Goal: Transaction & Acquisition: Purchase product/service

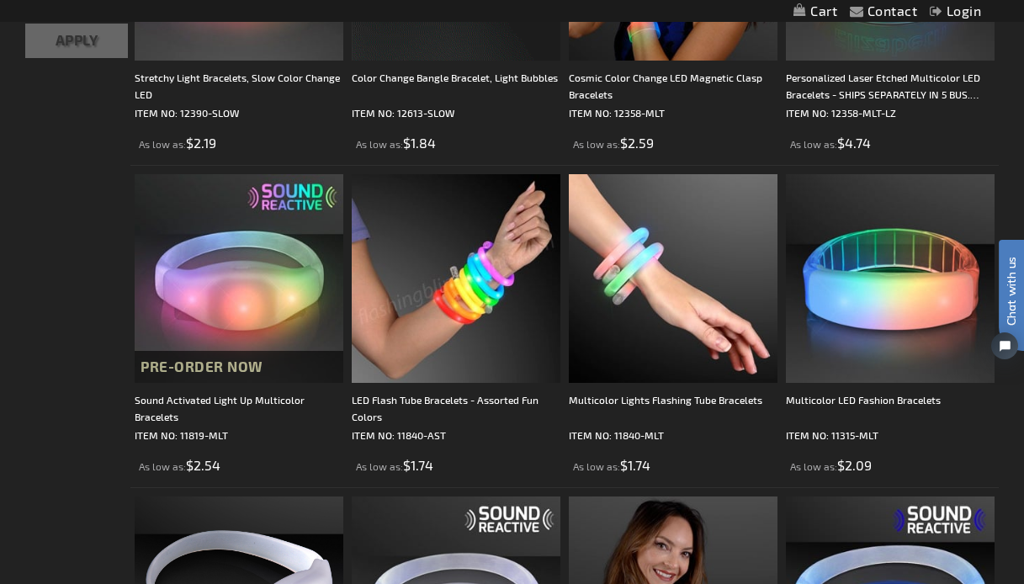
scroll to position [856, 0]
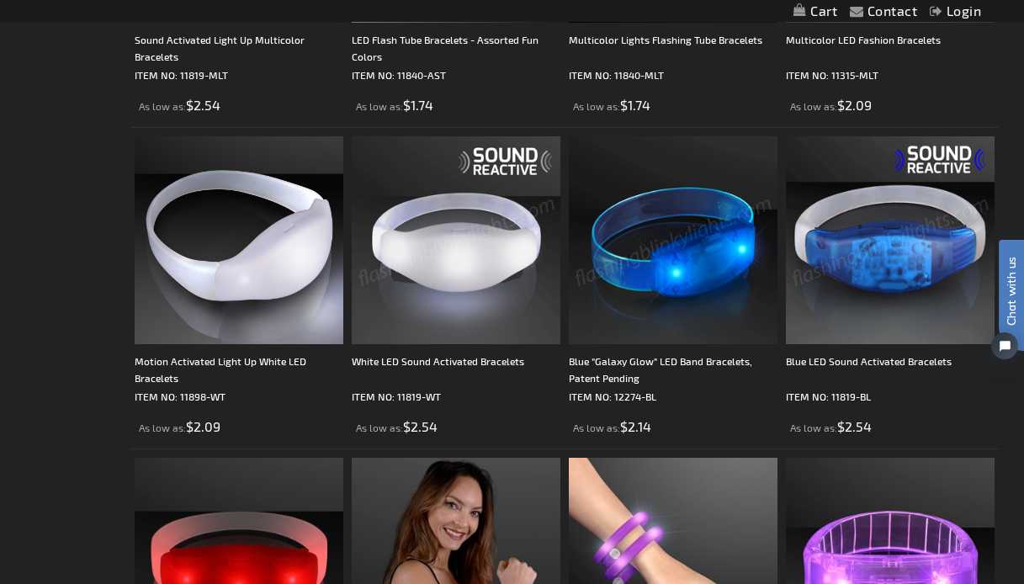
click at [909, 274] on img at bounding box center [890, 240] width 209 height 209
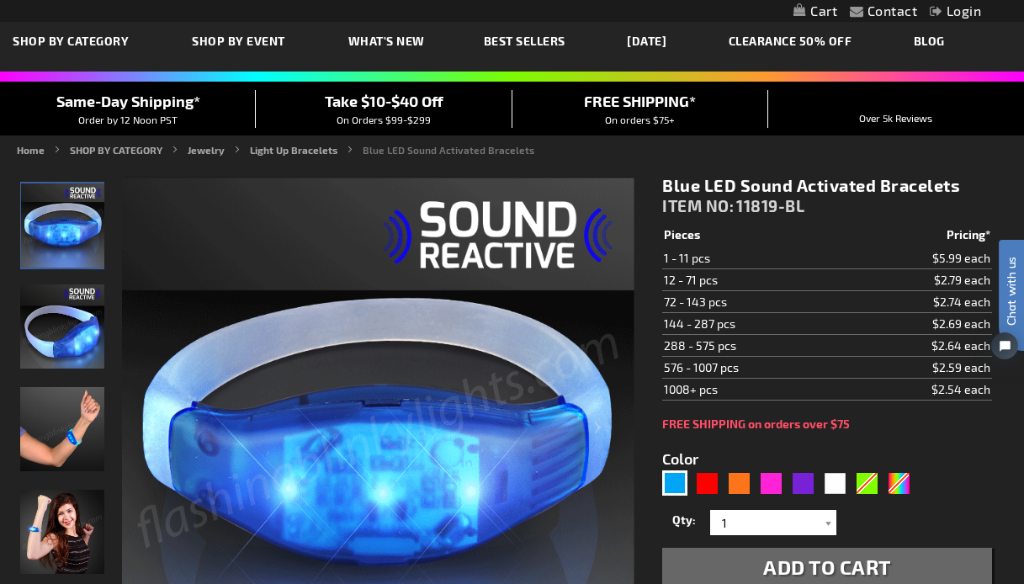
scroll to position [62, 0]
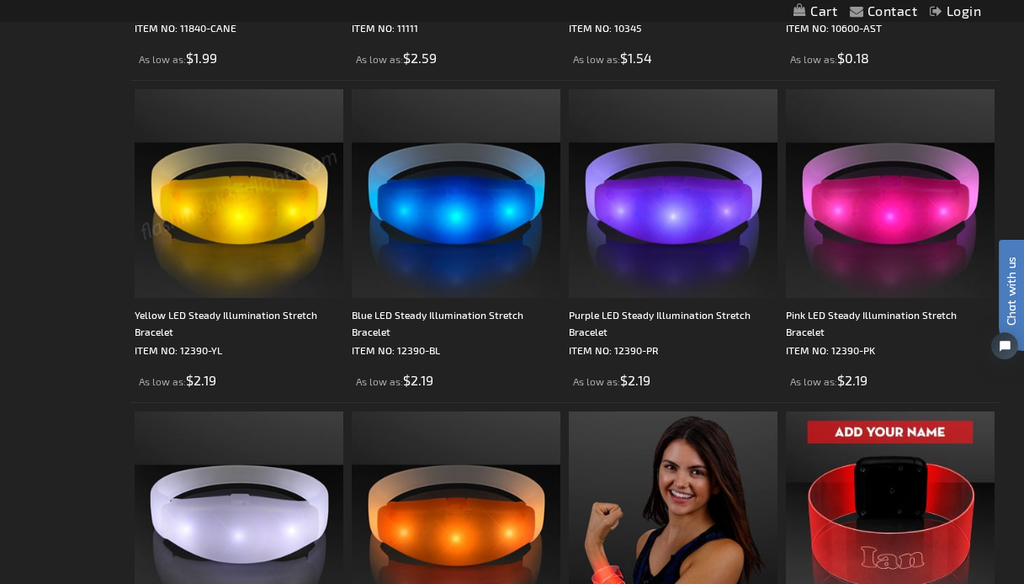
scroll to position [2517, 0]
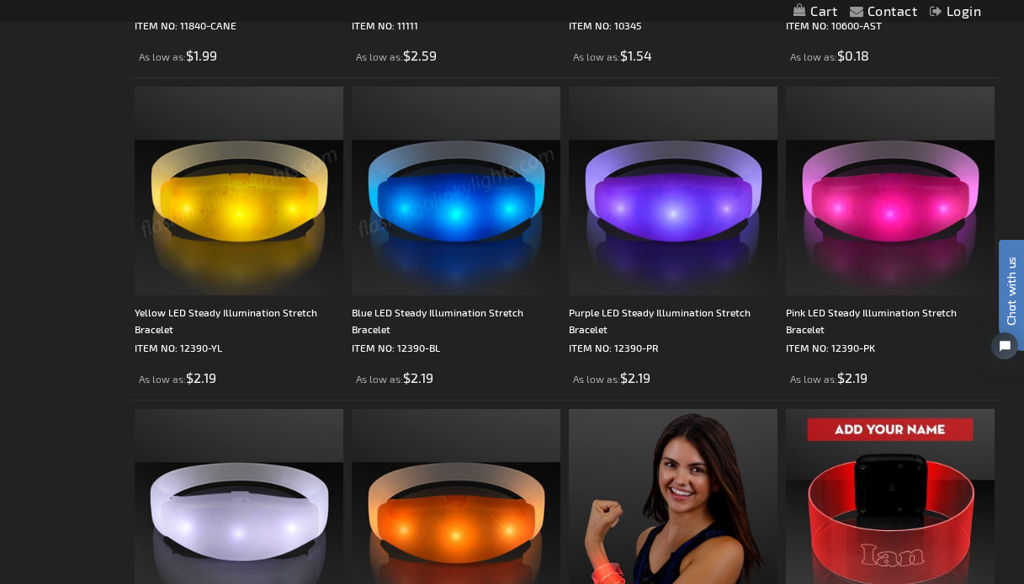
click at [477, 209] on img at bounding box center [456, 191] width 209 height 209
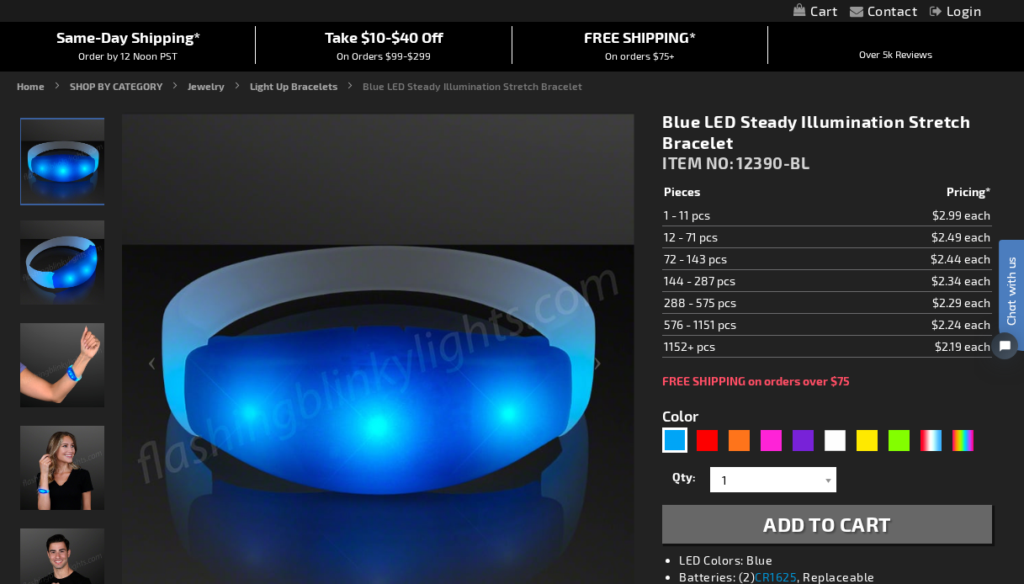
scroll to position [141, 0]
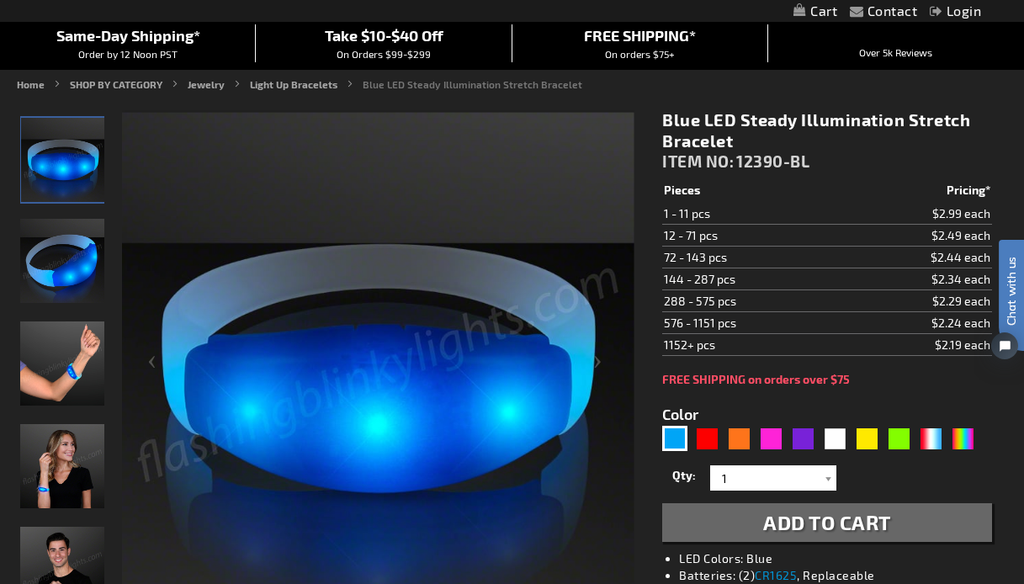
click at [738, 496] on div "Qty 1 2 3 4 5 6 7 8 9 10 11 12 24 36 48 60 72 84 96 108 120 132 144 156 168 180…" at bounding box center [826, 501] width 329 height 81
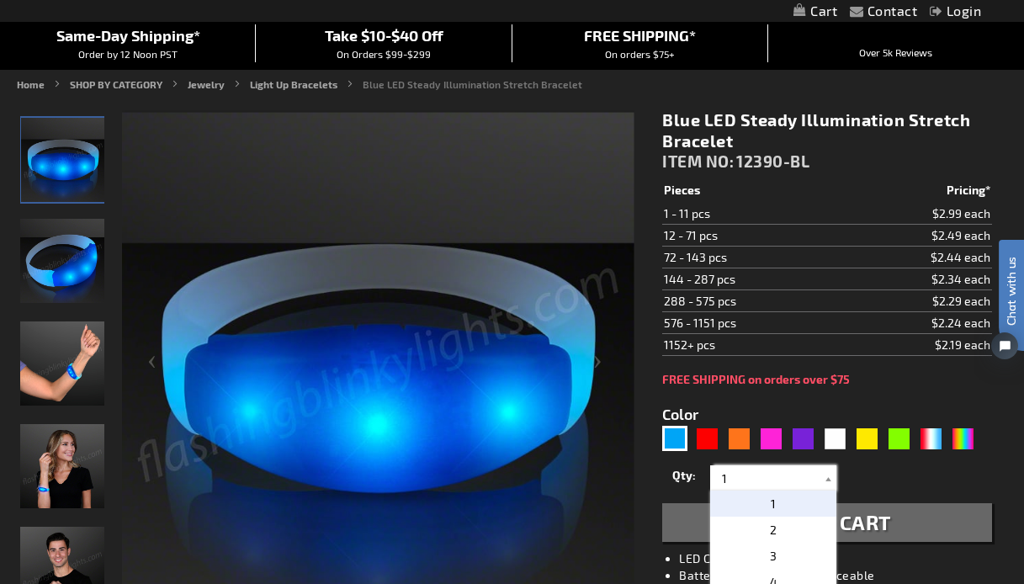
click at [744, 484] on input "1" at bounding box center [776, 477] width 122 height 25
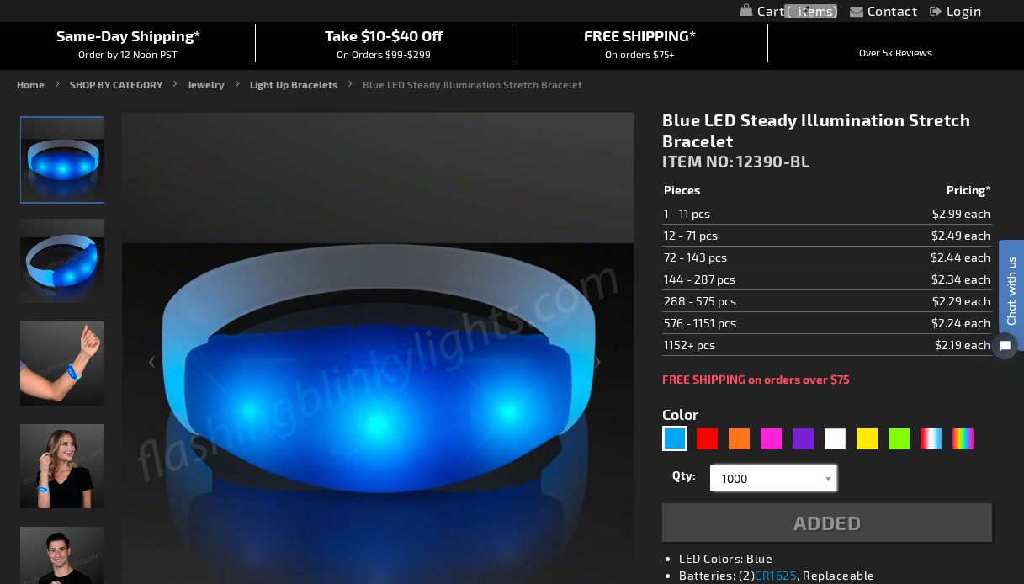
type input "1000"
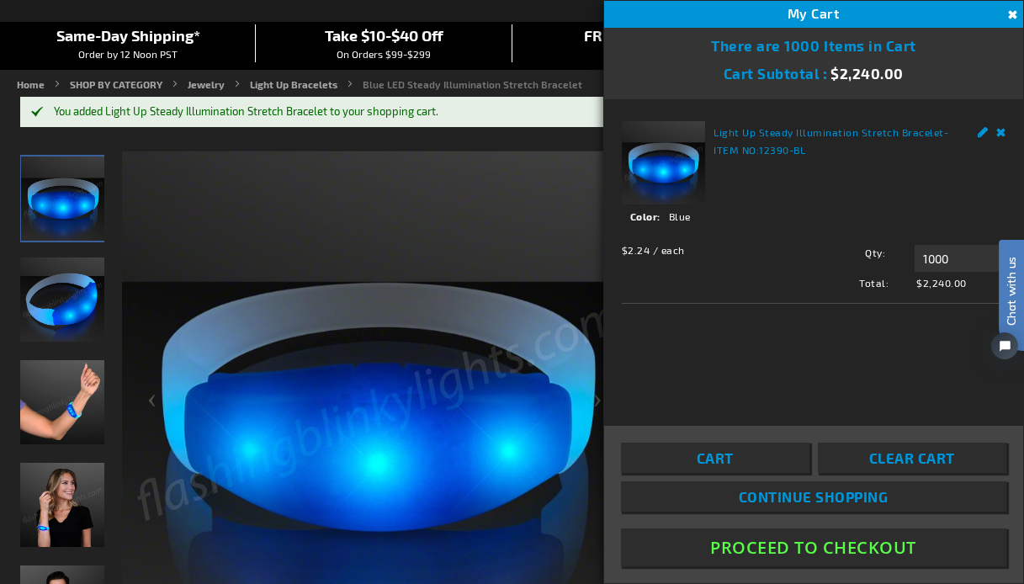
click at [763, 544] on button "Proceed To Checkout" at bounding box center [814, 548] width 386 height 38
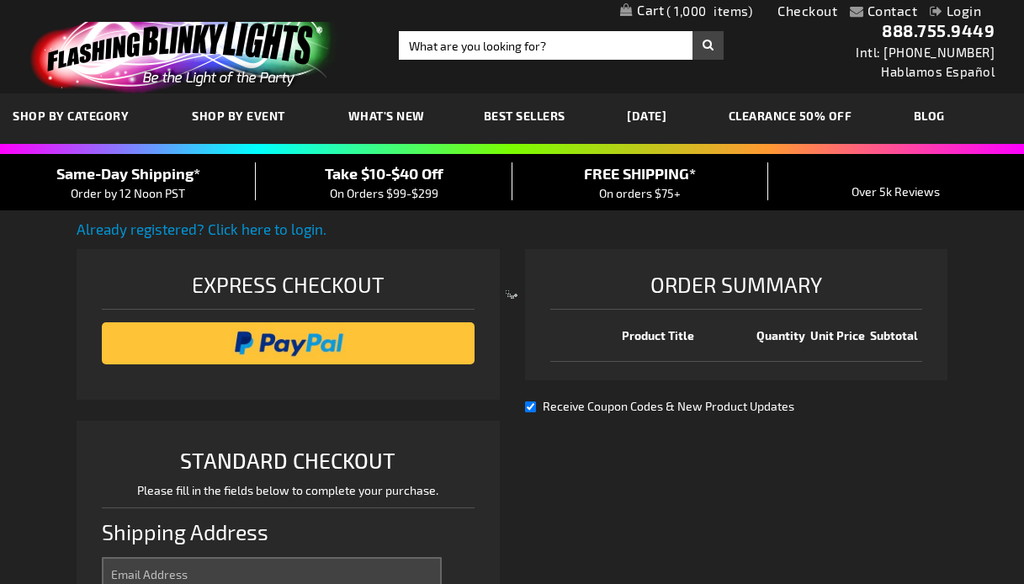
select select "US"
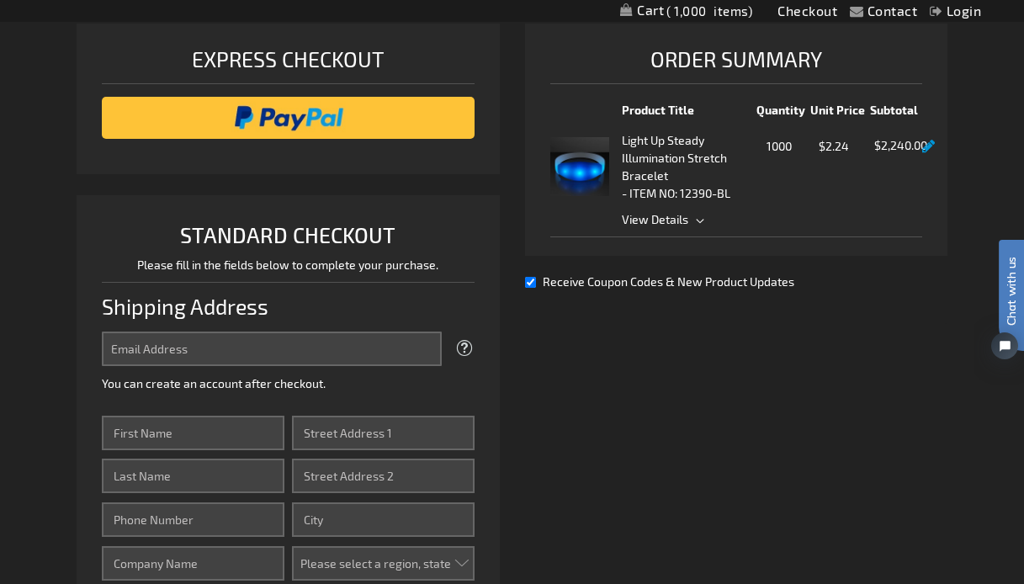
scroll to position [231, 0]
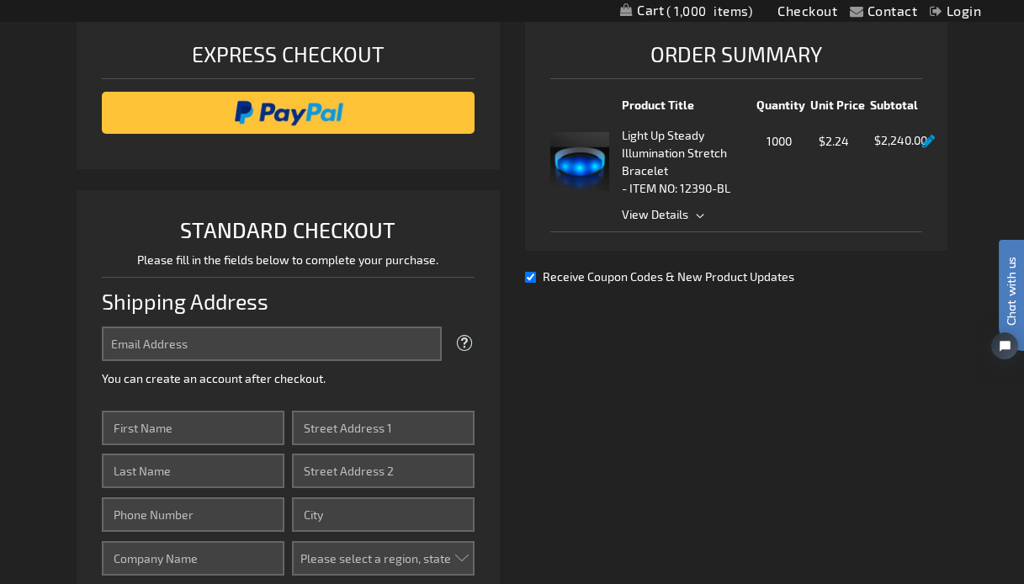
click at [662, 231] on li "Light Up Steady Illumination Stretch Bracelet - ITEM NO: 12390-BL Qty 1000 $2.2…" at bounding box center [736, 173] width 372 height 119
click at [676, 220] on span "View Details" at bounding box center [655, 214] width 66 height 14
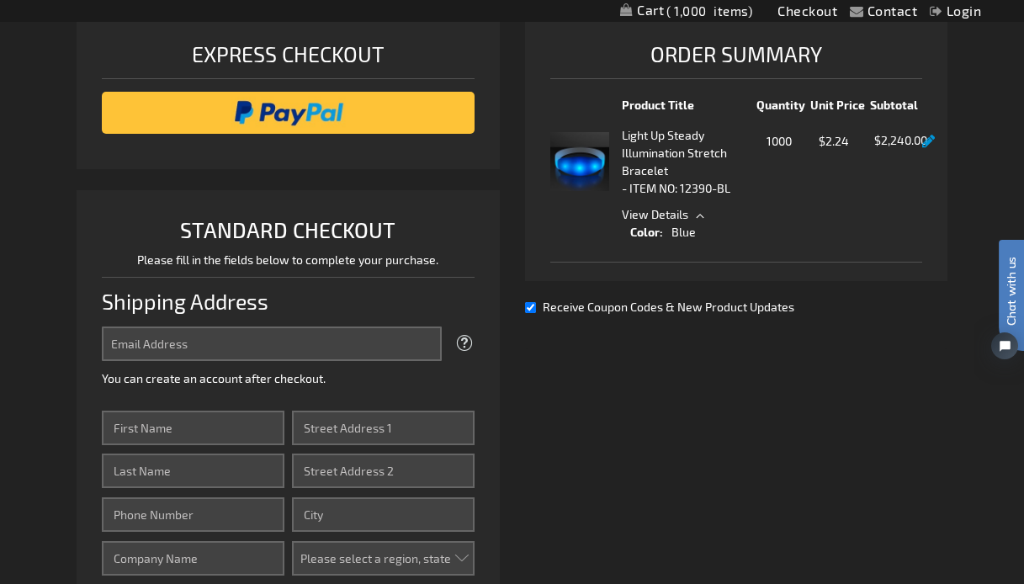
click at [703, 215] on span "View Details" at bounding box center [772, 214] width 300 height 18
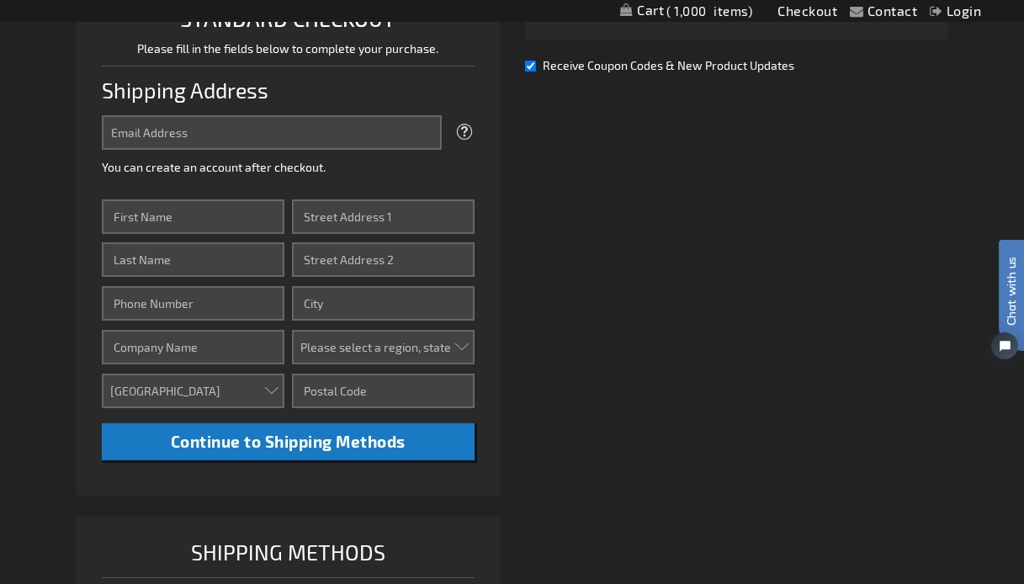
scroll to position [439, 0]
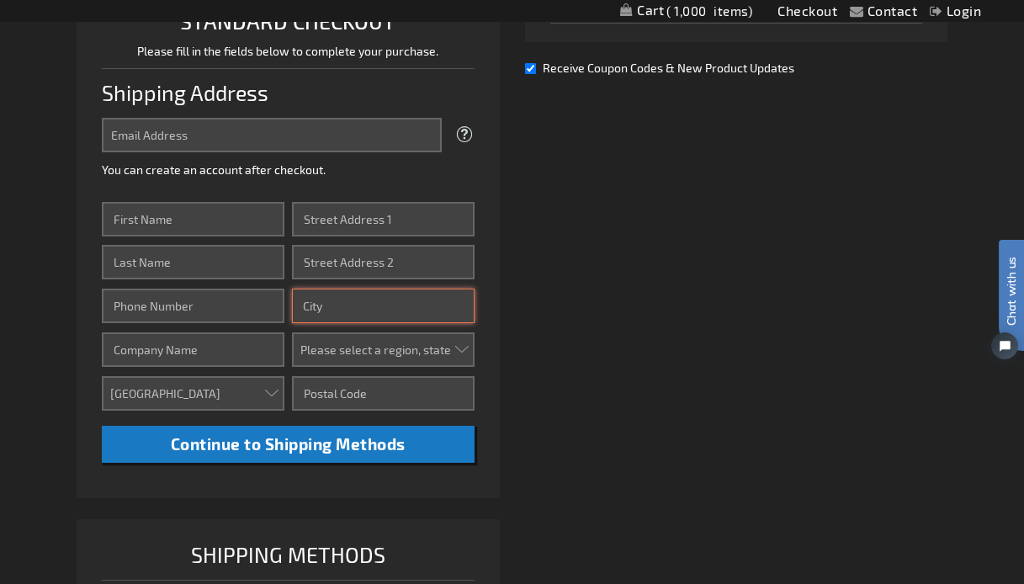
click at [327, 309] on input "City" at bounding box center [383, 306] width 183 height 35
type input "Orlando"
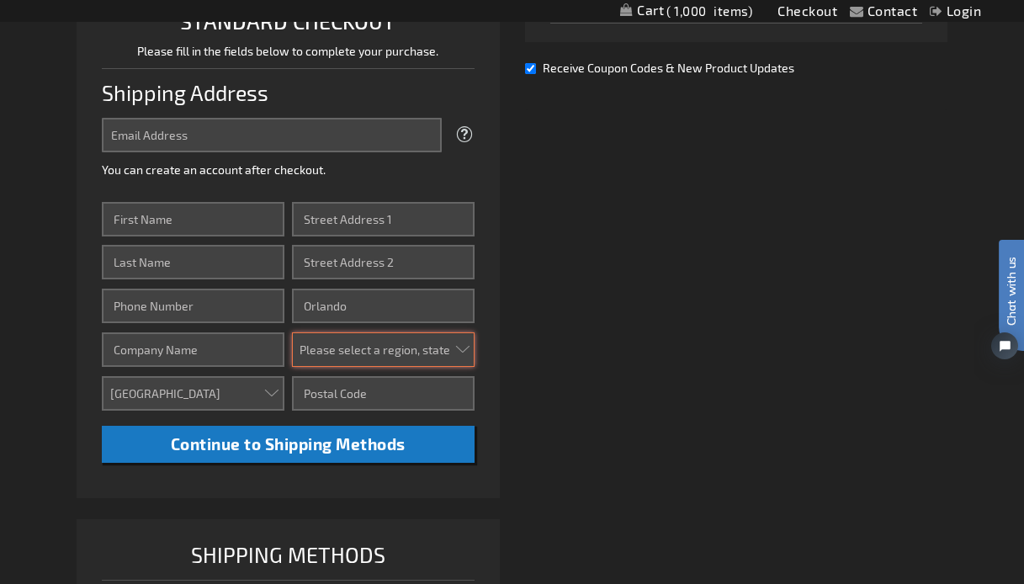
click at [364, 355] on select "Please select a region, state or province. Alabama Alaska Arizona Arkansas Cali…" at bounding box center [383, 349] width 183 height 35
select select "18"
click at [292, 332] on select "Please select a region, state or province. Alabama Alaska Arizona Arkansas Cali…" at bounding box center [383, 349] width 183 height 35
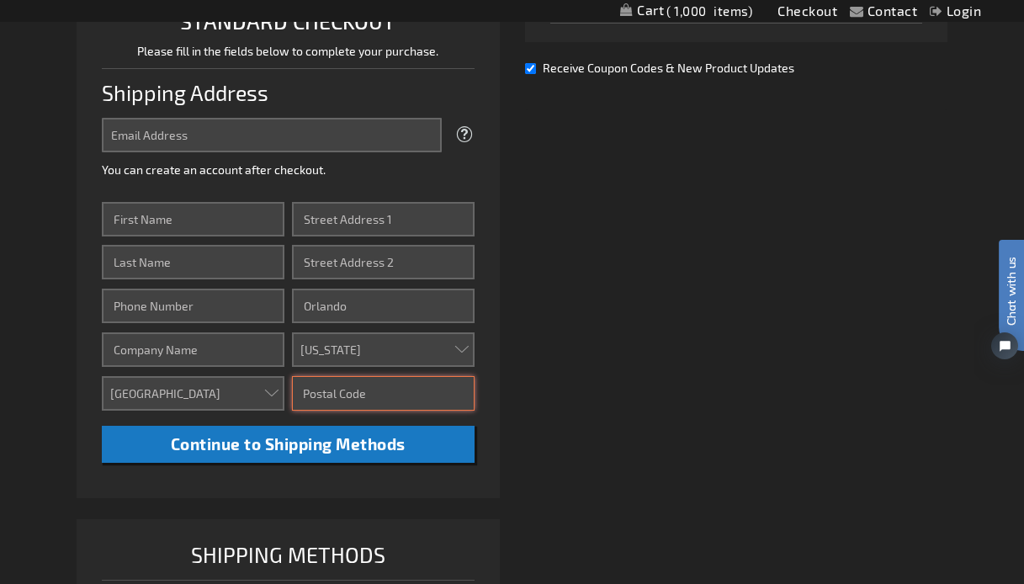
click at [331, 407] on input "Zip/Postal Code" at bounding box center [383, 393] width 183 height 35
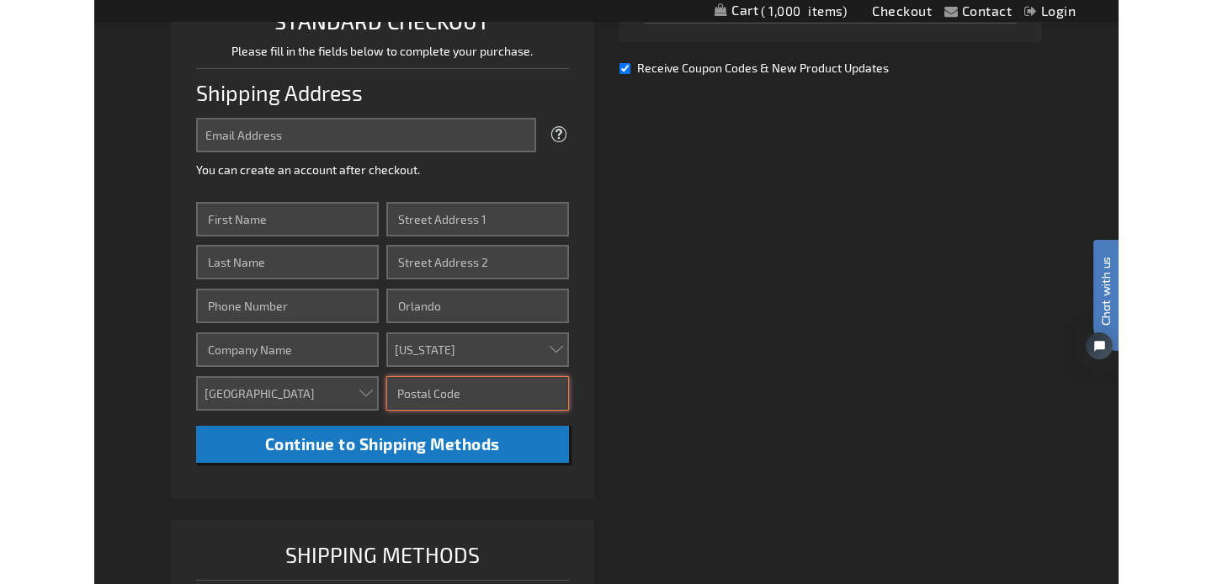
scroll to position [452, 0]
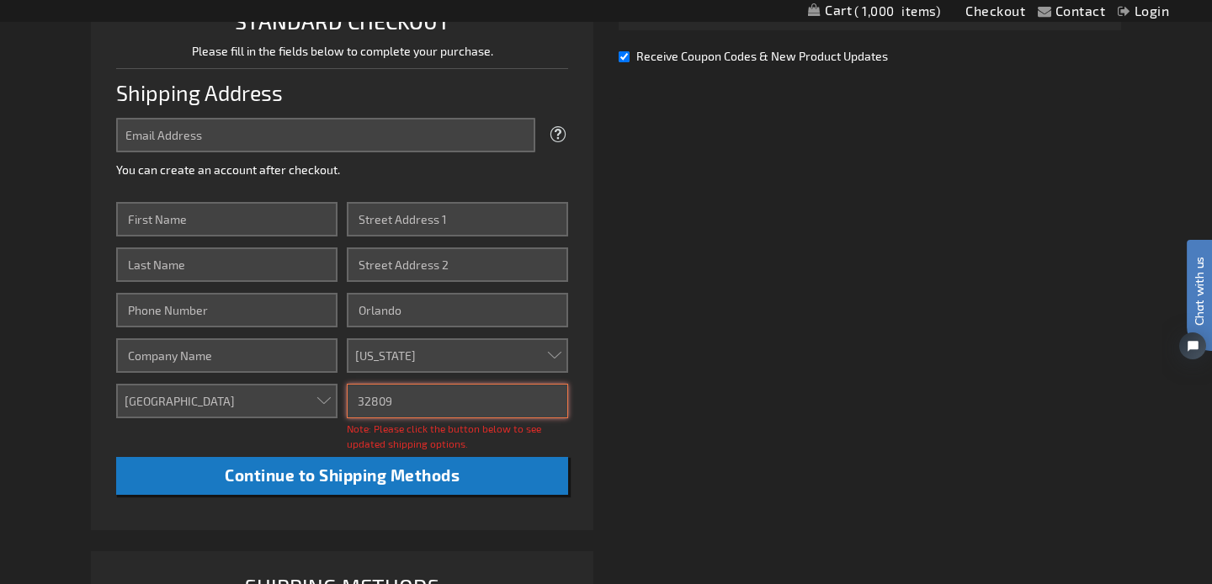
type input "32809"
click at [735, 512] on div "Already registered? Click here to login. Shipping Review & Payments Estimated T…" at bounding box center [606, 253] width 1030 height 949
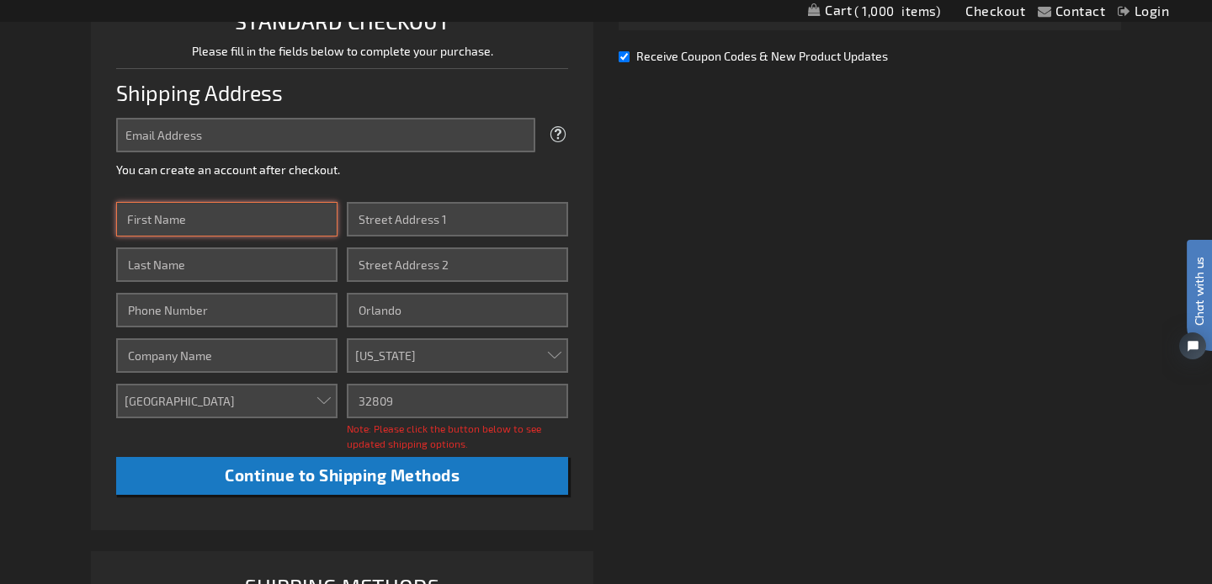
click at [290, 219] on input "First Name" at bounding box center [226, 219] width 221 height 35
type input "Sam"
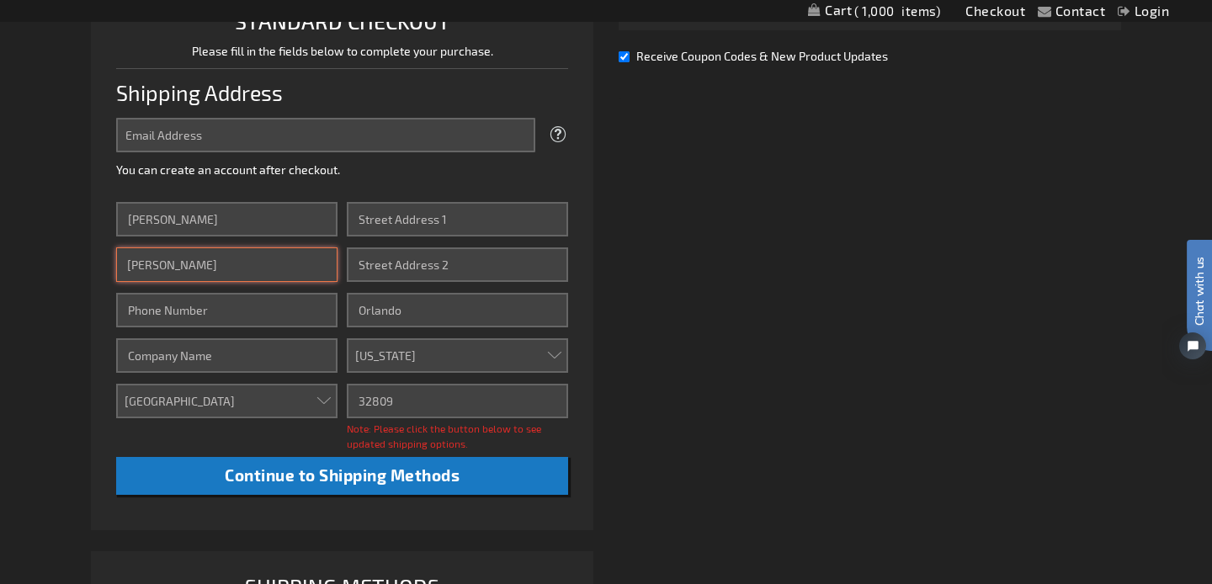
type input "Hendricks"
click at [173, 309] on input "Phone Number" at bounding box center [226, 310] width 221 height 35
type input "517-204-1541"
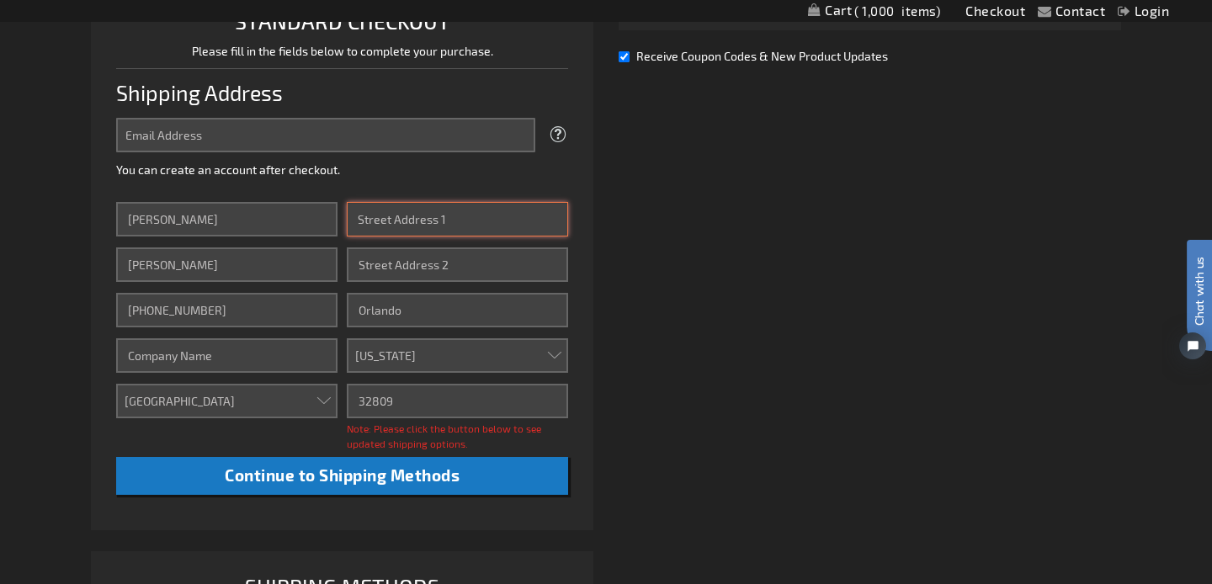
click at [506, 221] on input "Street Address: Line 1" at bounding box center [457, 219] width 221 height 35
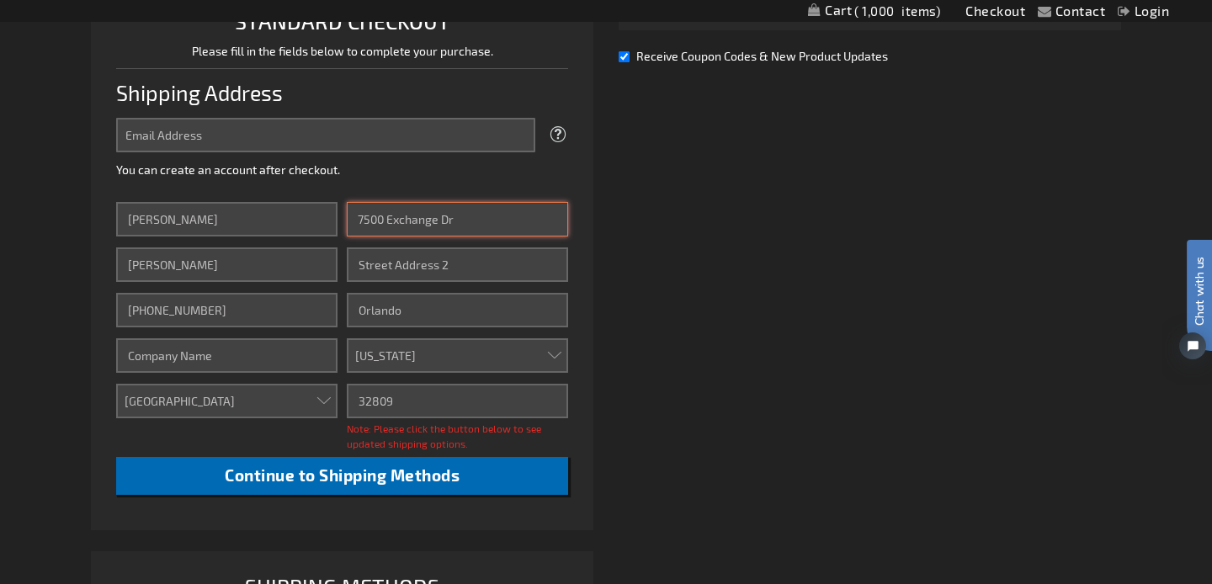
type input "7500 Exchange Dr"
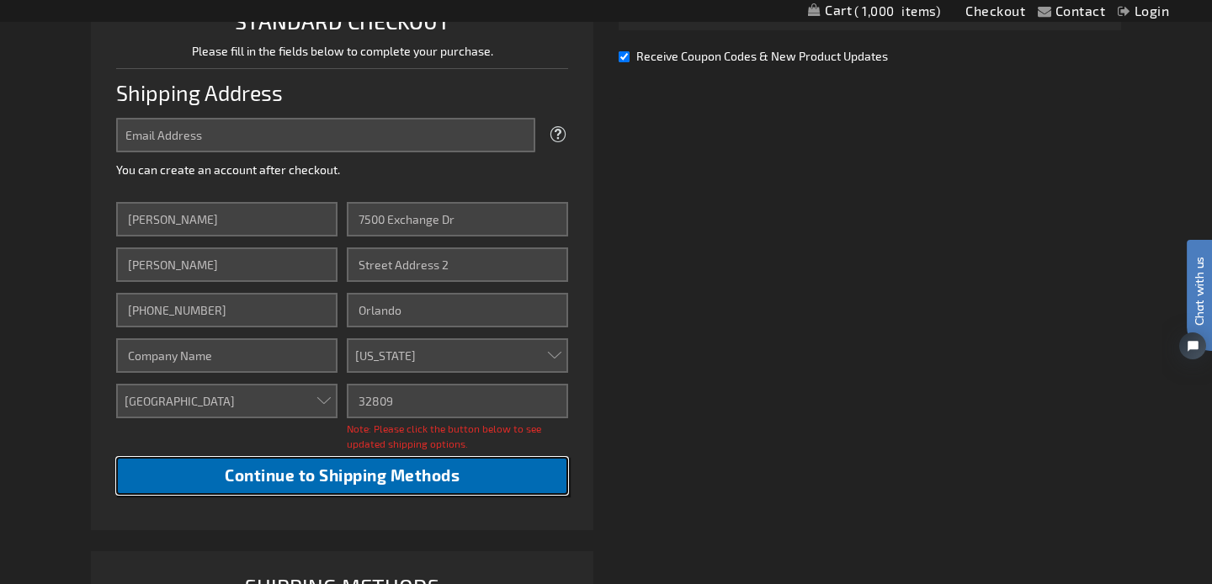
click at [441, 477] on span "Continue to Shipping Methods" at bounding box center [342, 474] width 235 height 19
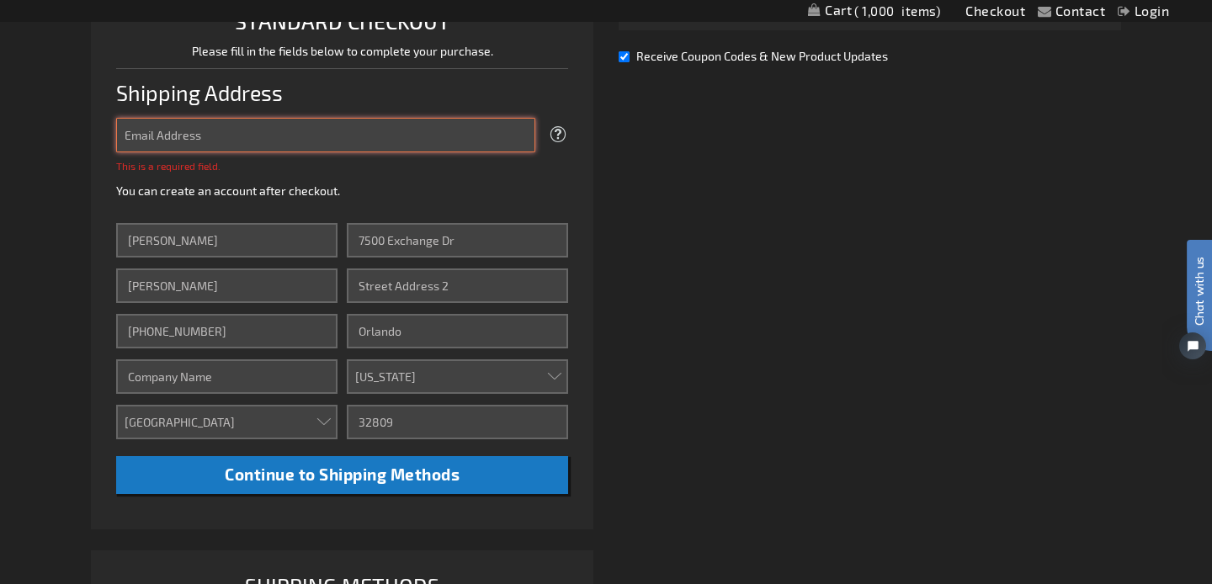
click at [374, 128] on input "Email Address" at bounding box center [325, 135] width 419 height 35
type input "samantha.hendricks@gpj.com"
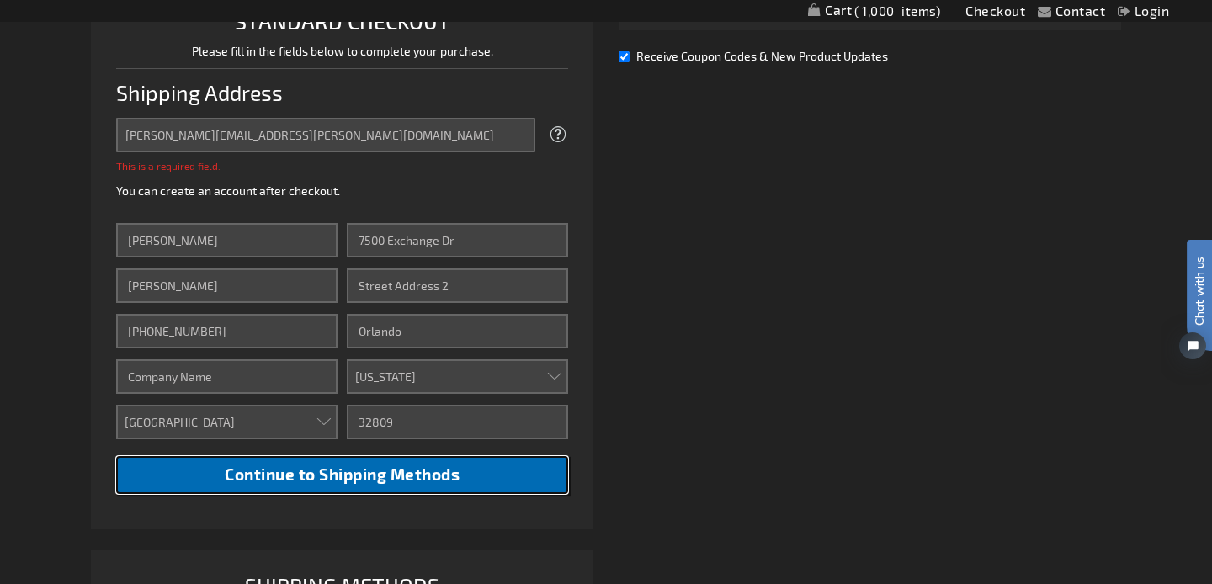
click at [389, 487] on li "STANDARD CHECKOUT Please fill in the fields below to complete your purchase. Sh…" at bounding box center [342, 255] width 502 height 548
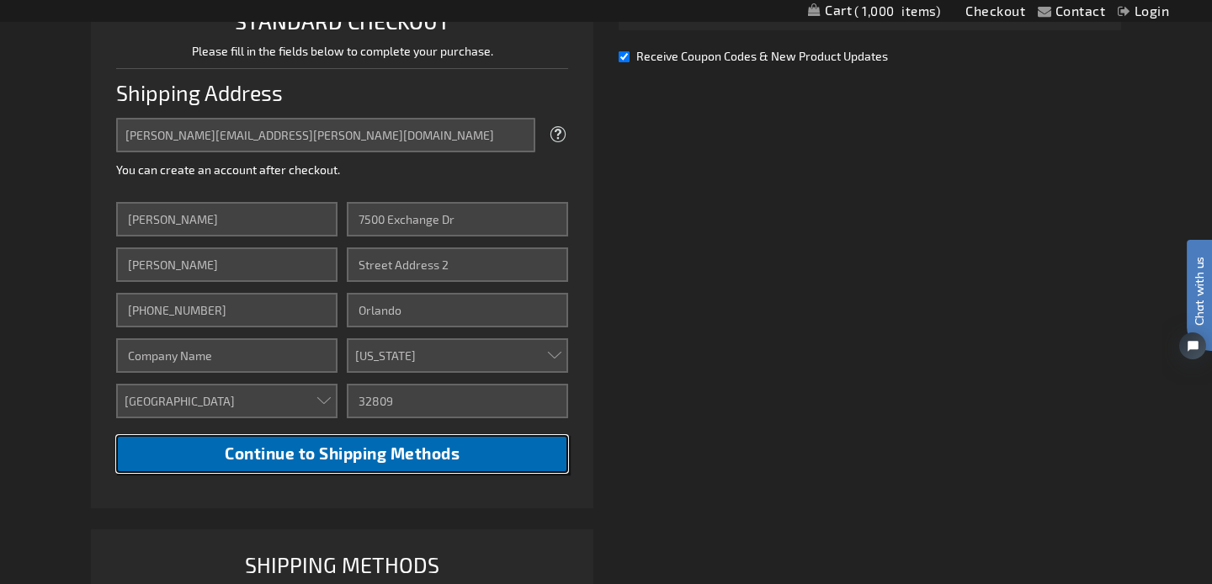
click at [395, 455] on span "Continue to Shipping Methods" at bounding box center [342, 453] width 235 height 19
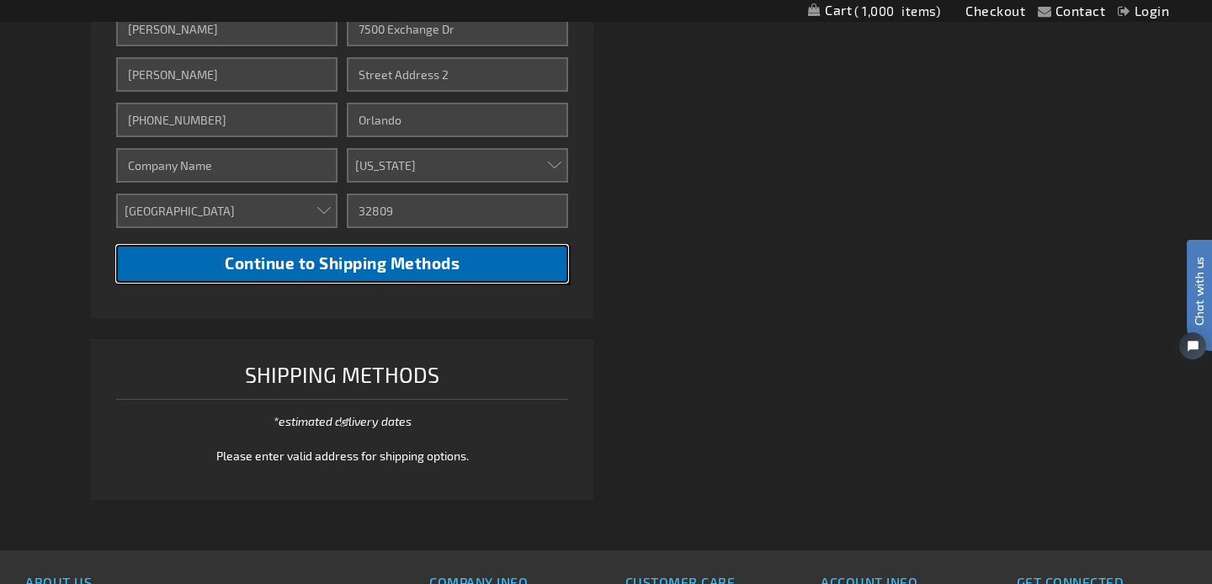
scroll to position [662, 0]
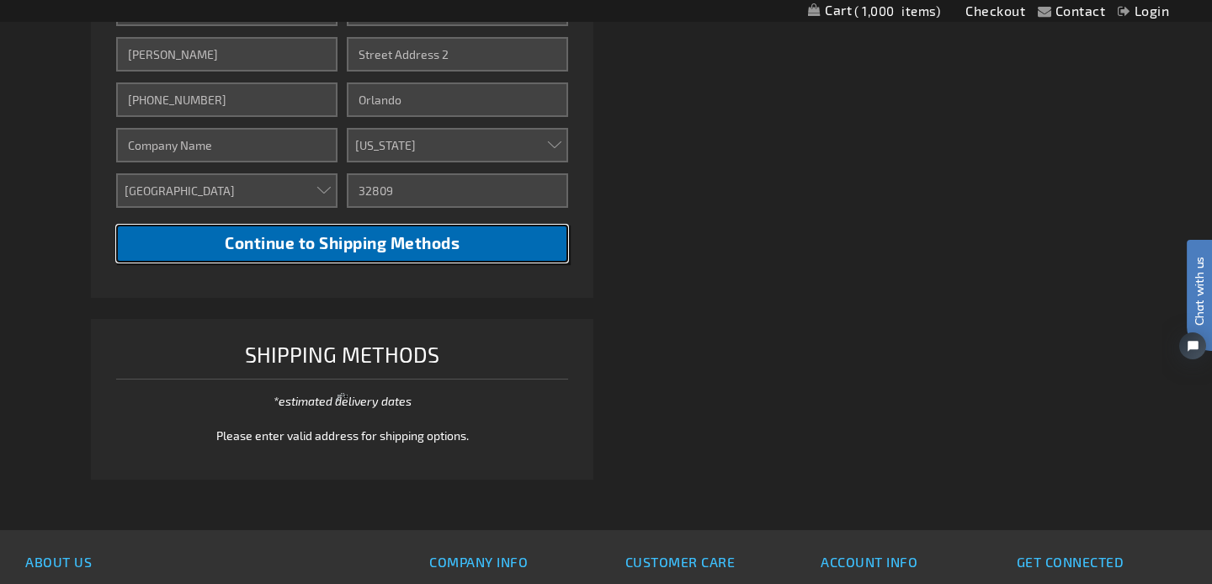
click at [406, 237] on span "Continue to Shipping Methods" at bounding box center [342, 242] width 235 height 19
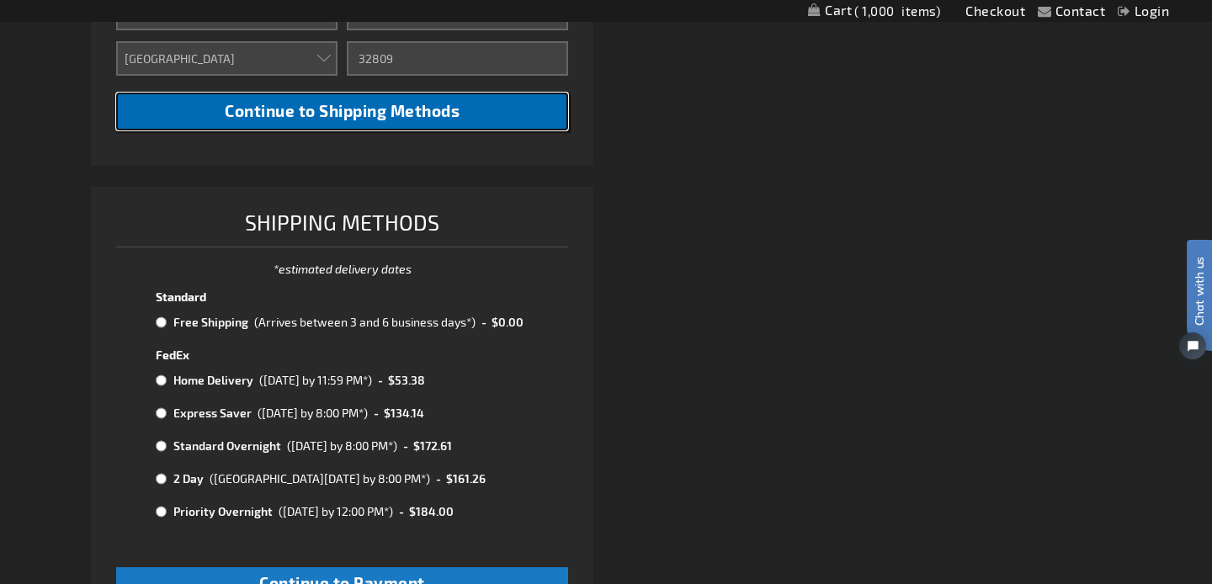
scroll to position [771, 0]
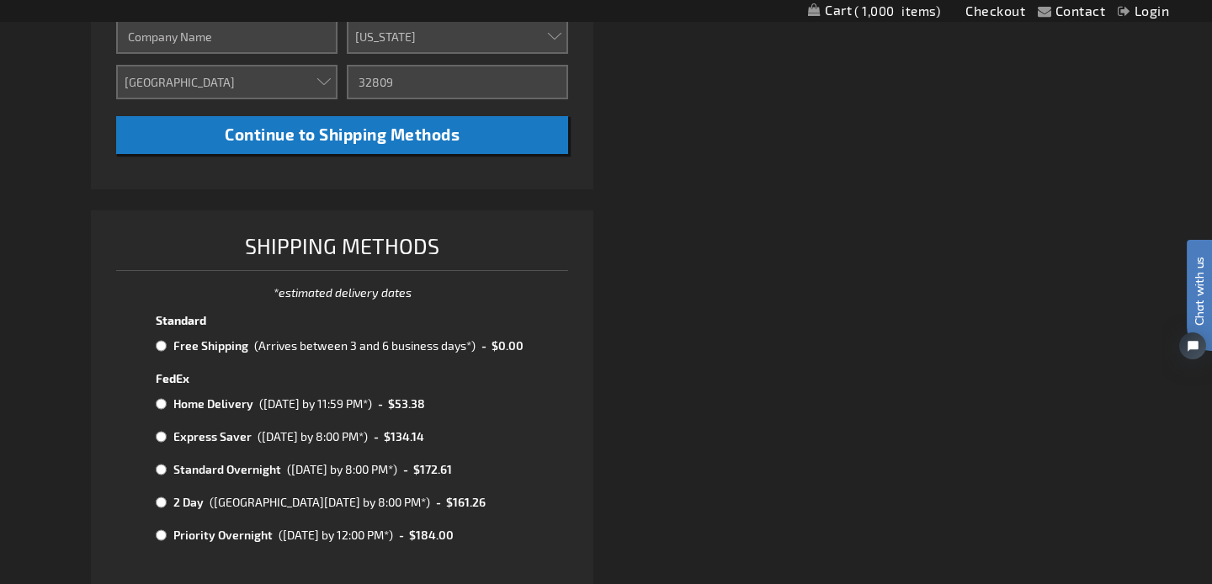
click at [161, 348] on input "radio" at bounding box center [161, 345] width 11 height 13
radio input "true"
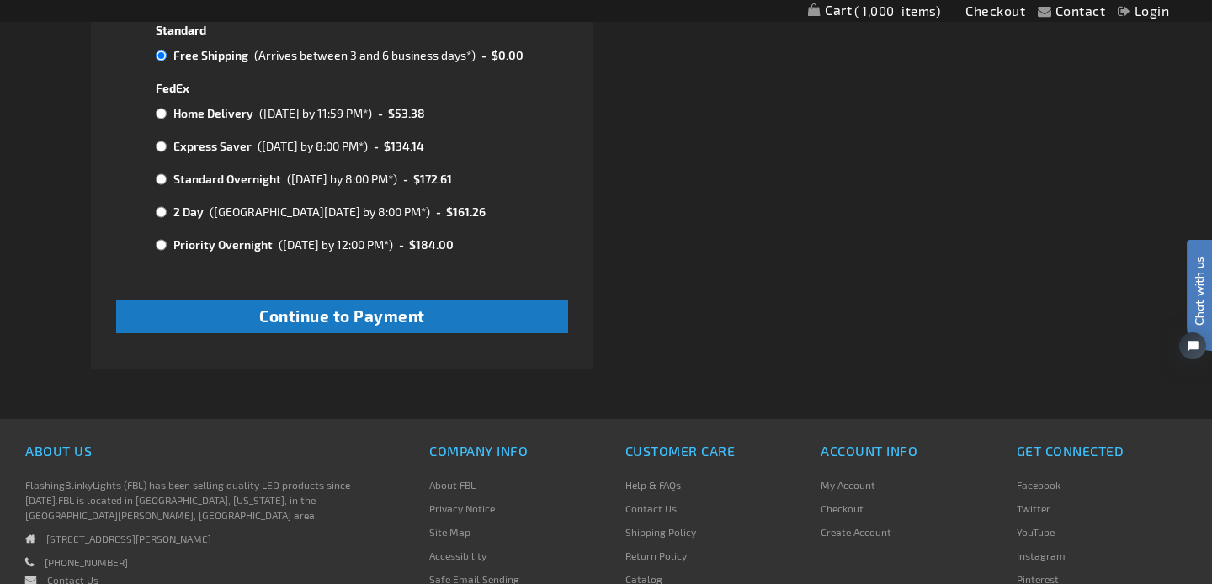
scroll to position [1068, 0]
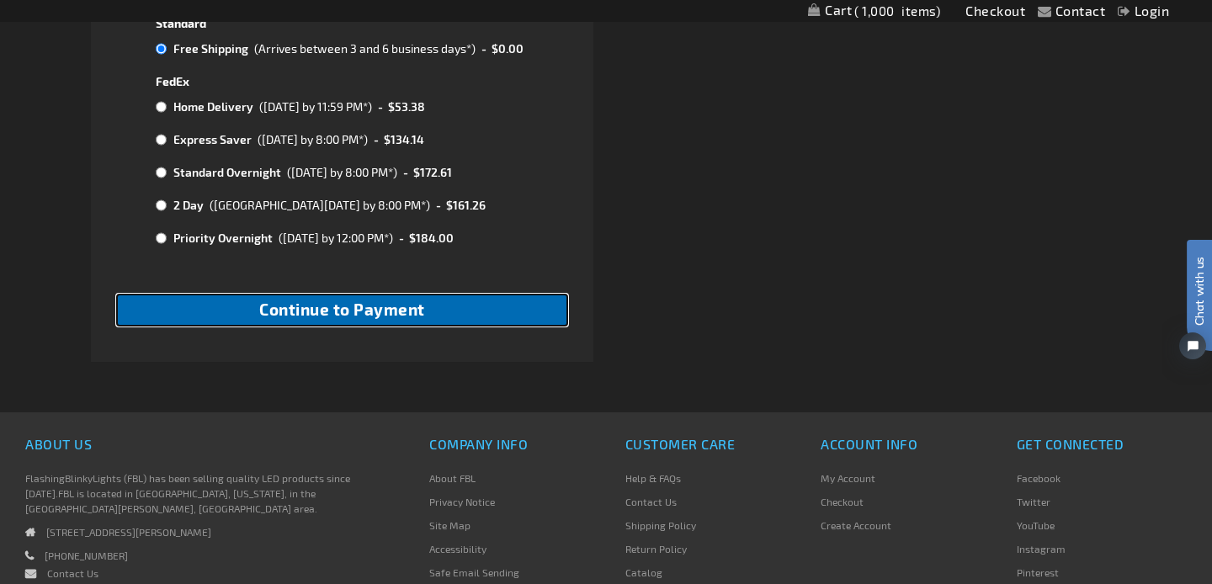
click at [423, 319] on span "Continue to Payment" at bounding box center [342, 309] width 166 height 19
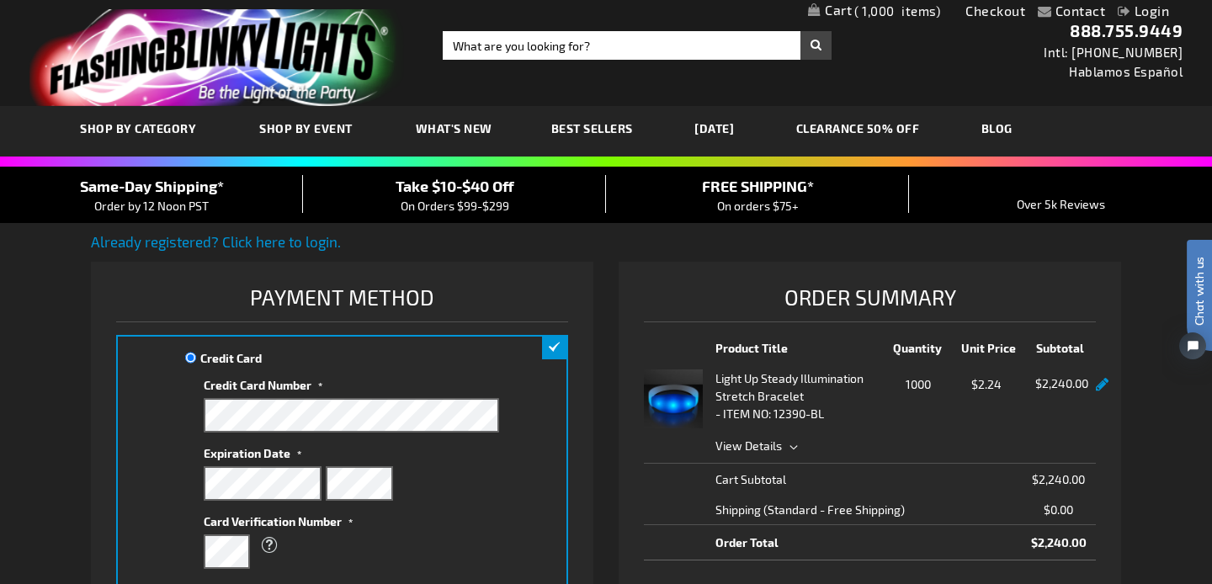
click at [658, 170] on div "Same-Day Shipping* Order by 12 Noon PST Take $10-$40 Off On Orders $99-$299 FRE…" at bounding box center [606, 195] width 1212 height 56
click at [727, 404] on div "Light Up Steady Illumination Stretch Bracelet - ITEM NO: 12390-BL" at bounding box center [800, 399] width 171 height 59
click at [665, 404] on img at bounding box center [673, 399] width 59 height 59
click at [743, 443] on span "View Details" at bounding box center [748, 446] width 66 height 14
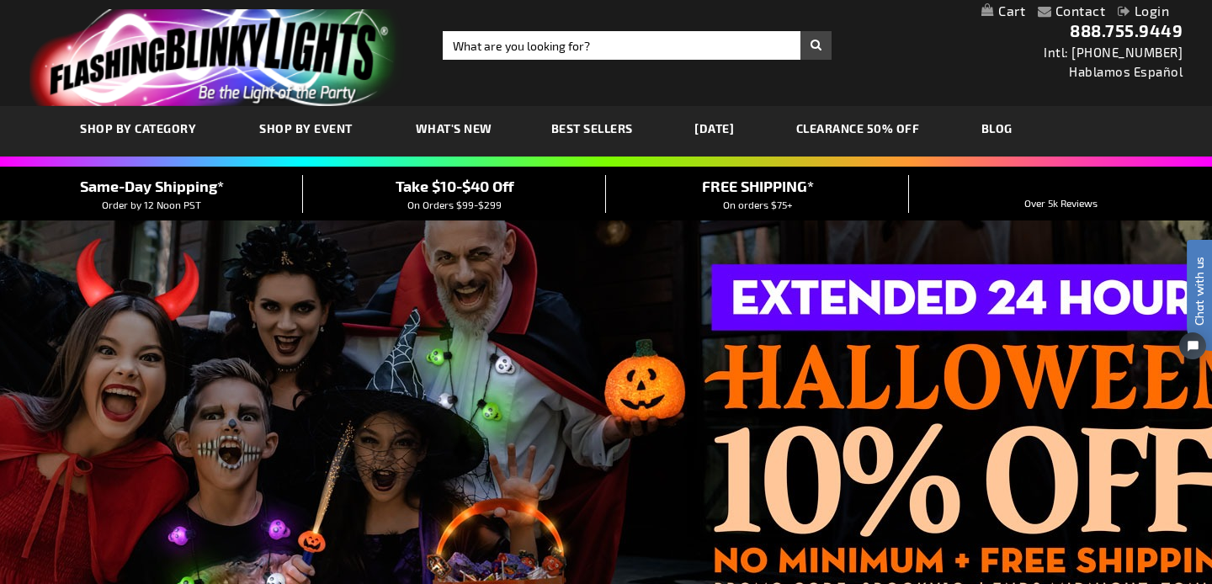
click at [588, 130] on span "Best Sellers" at bounding box center [592, 128] width 82 height 14
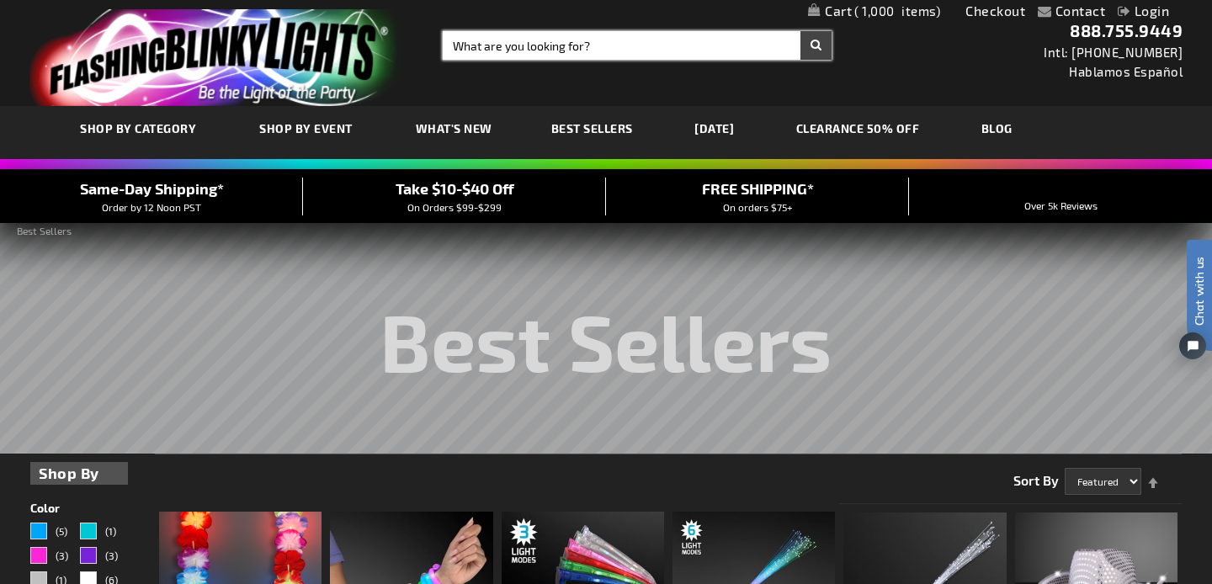
click at [527, 48] on input "Search" at bounding box center [637, 45] width 389 height 29
type input "wristband"
click at [800, 31] on button "Search" at bounding box center [815, 45] width 31 height 29
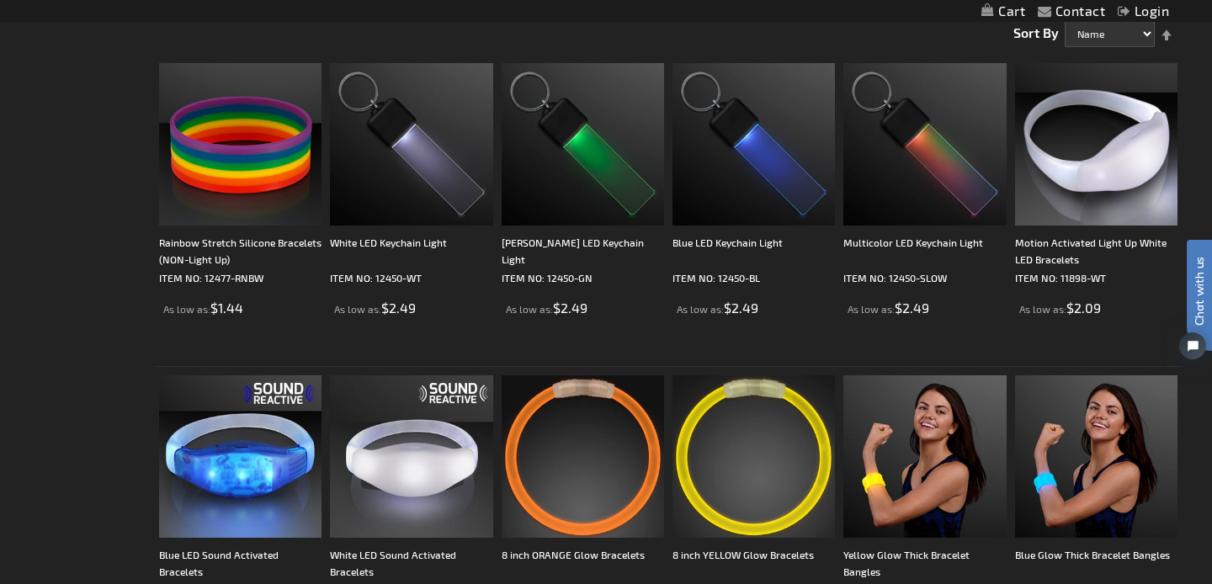
scroll to position [302, 0]
